Goal: Obtain resource: Download file/media

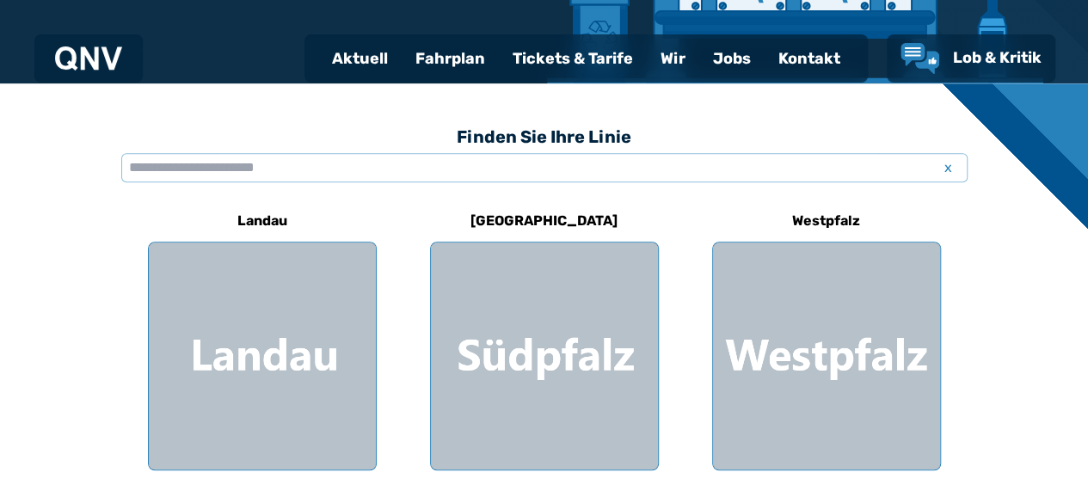
scroll to position [424, 0]
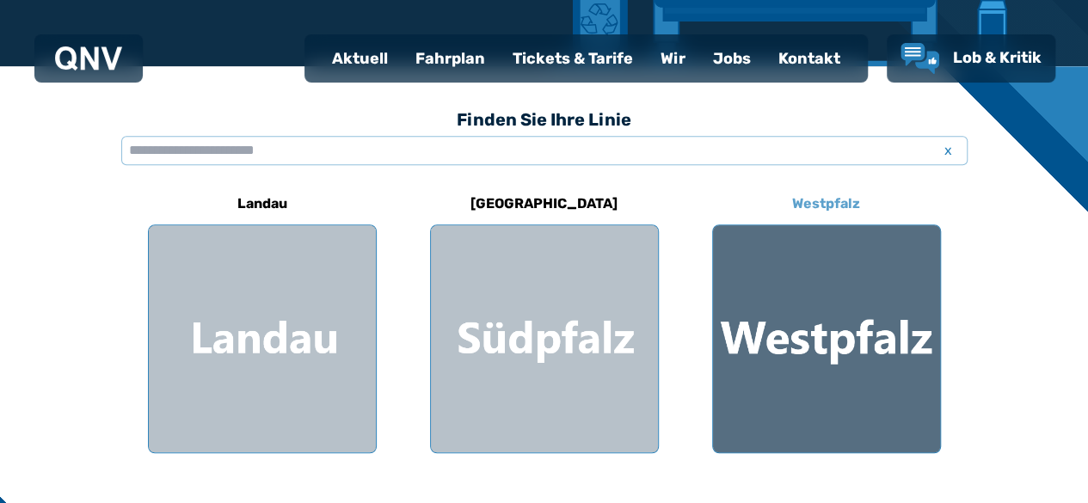
click at [839, 303] on div at bounding box center [826, 338] width 227 height 227
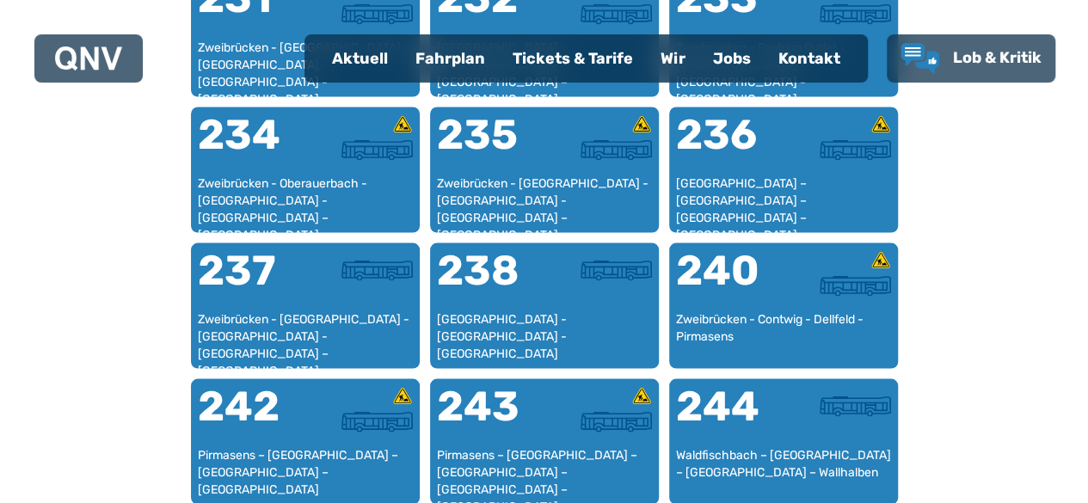
scroll to position [1641, 0]
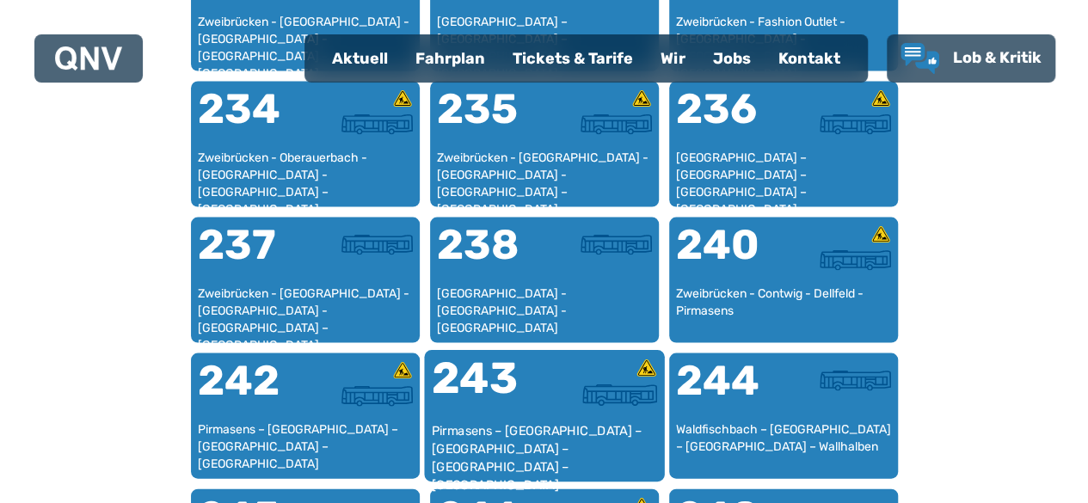
click at [526, 412] on div "243" at bounding box center [487, 390] width 113 height 65
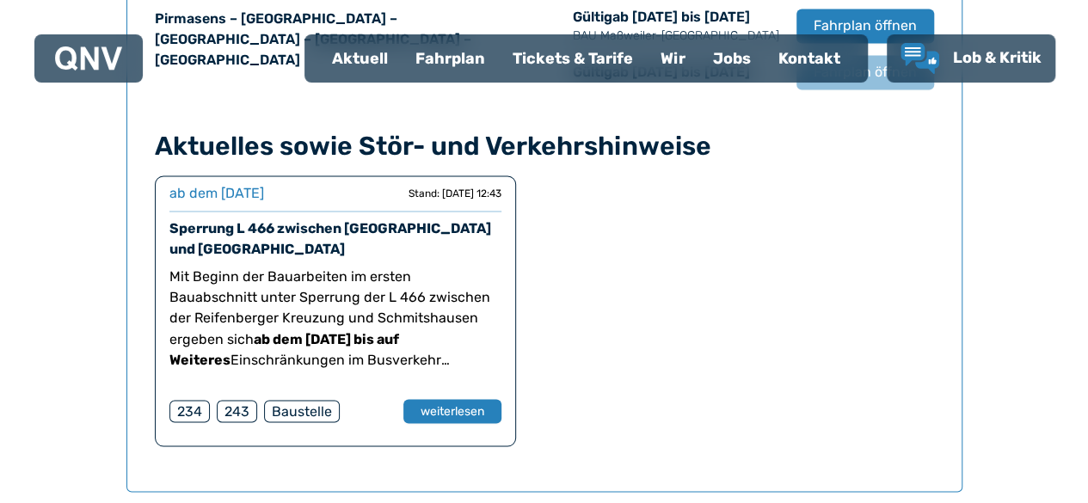
scroll to position [1282, 0]
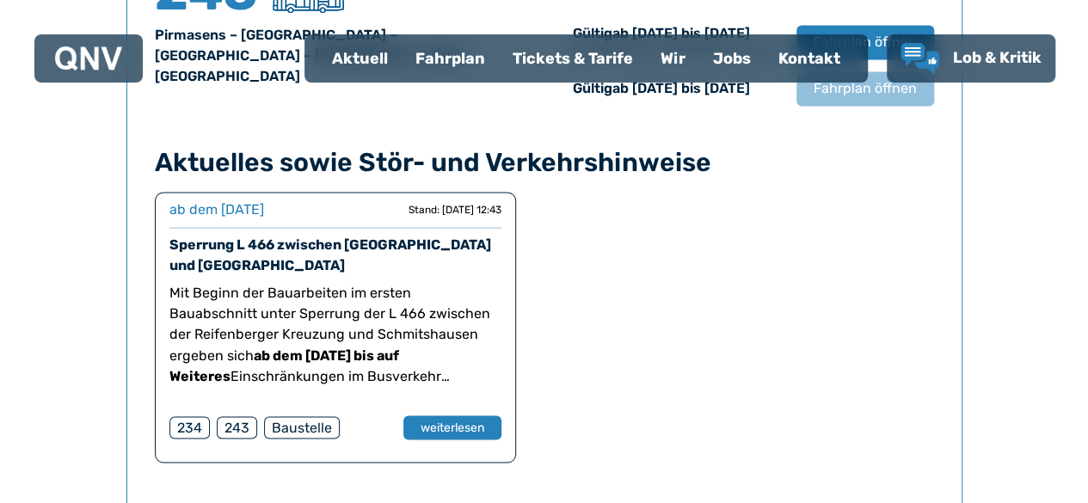
click at [232, 427] on div "243" at bounding box center [237, 427] width 40 height 22
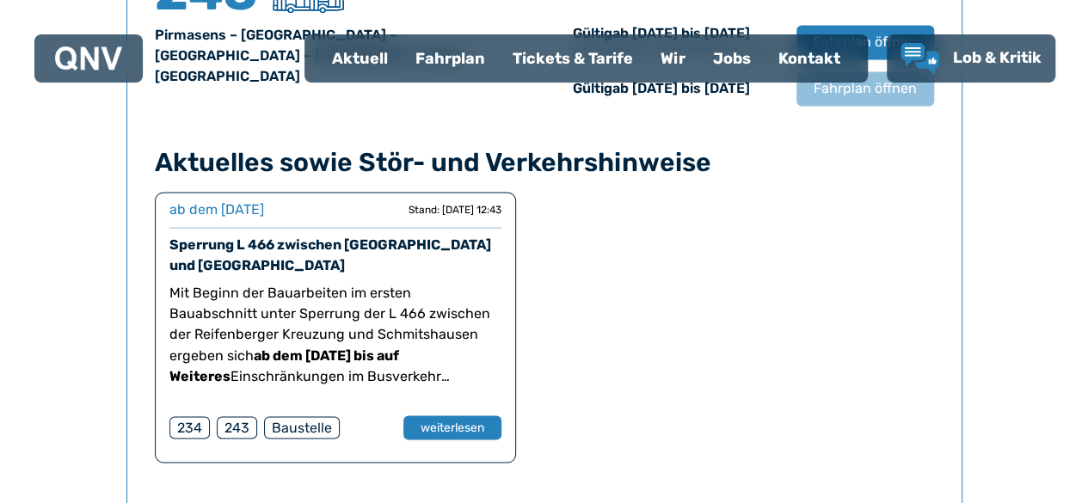
click at [216, 211] on div "ab dem [DATE]" at bounding box center [216, 210] width 95 height 21
click at [426, 423] on button "weiterlesen" at bounding box center [452, 427] width 100 height 25
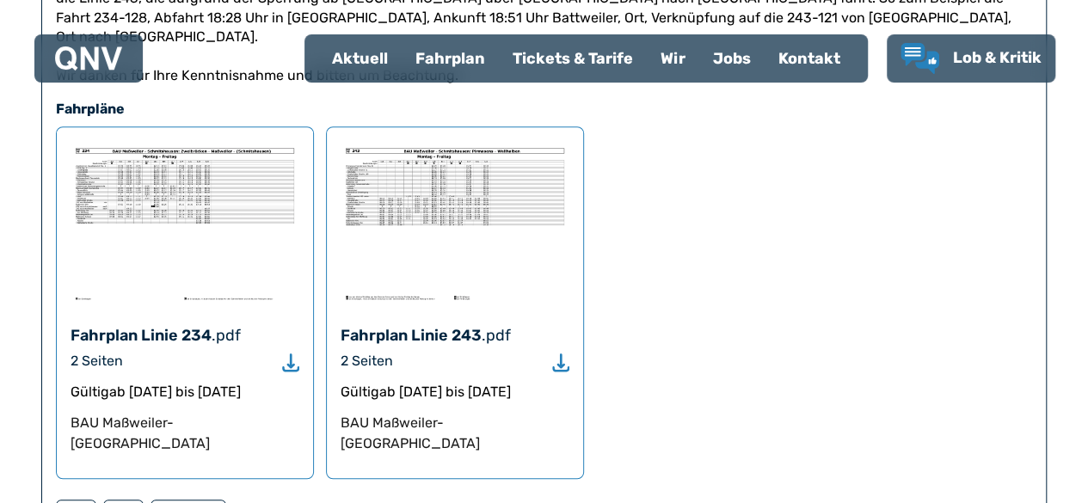
scroll to position [745, 0]
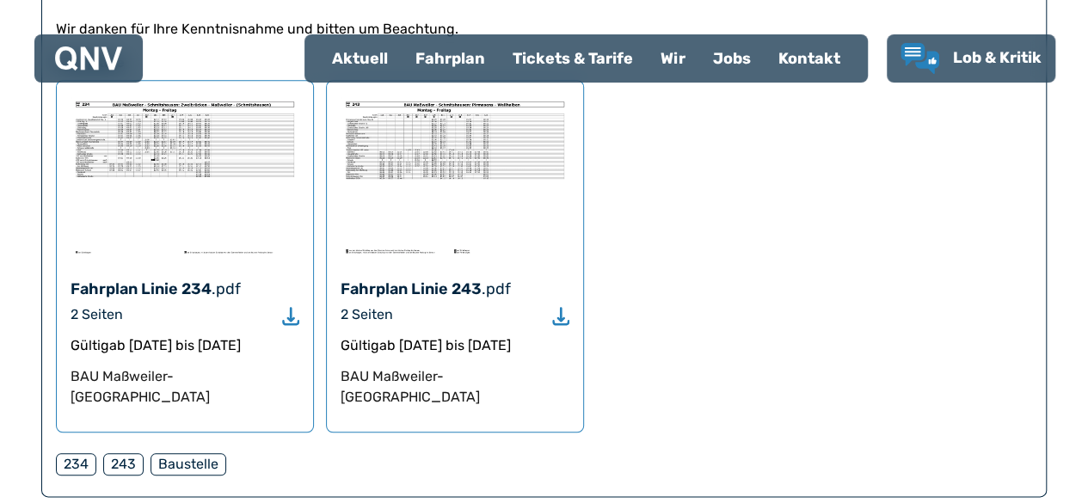
click at [556, 326] on icon "Download" at bounding box center [560, 316] width 17 height 20
